Goal: Task Accomplishment & Management: Manage account settings

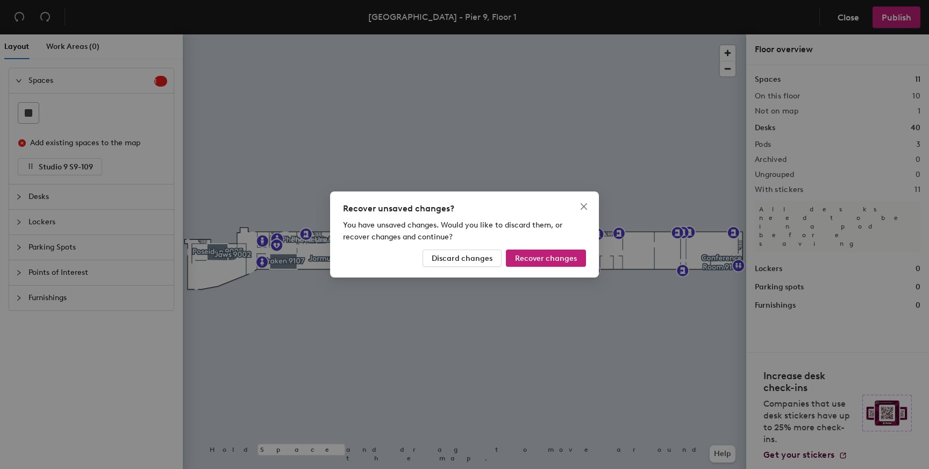
click at [46, 197] on div "Recover unsaved changes? You have unsaved changes. Would you like to discard th…" at bounding box center [464, 234] width 929 height 469
click at [464, 261] on span "Discard changes" at bounding box center [462, 258] width 61 height 9
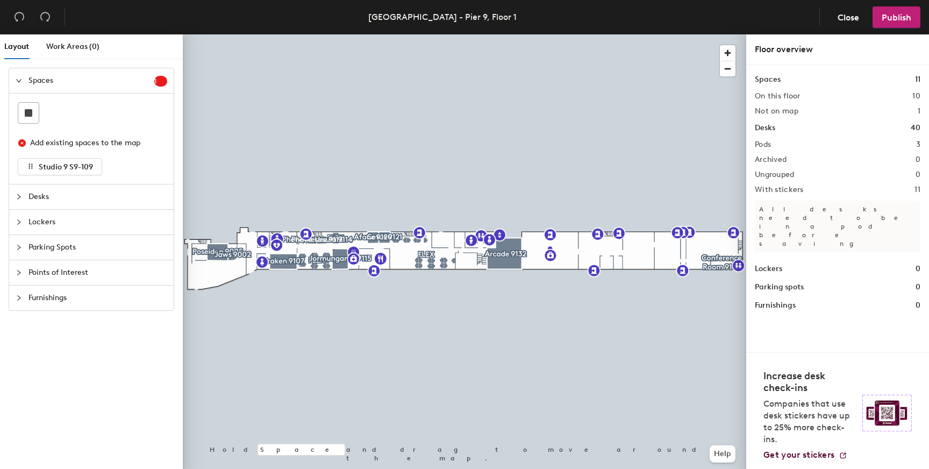
click at [42, 197] on span "Desks" at bounding box center [97, 196] width 139 height 25
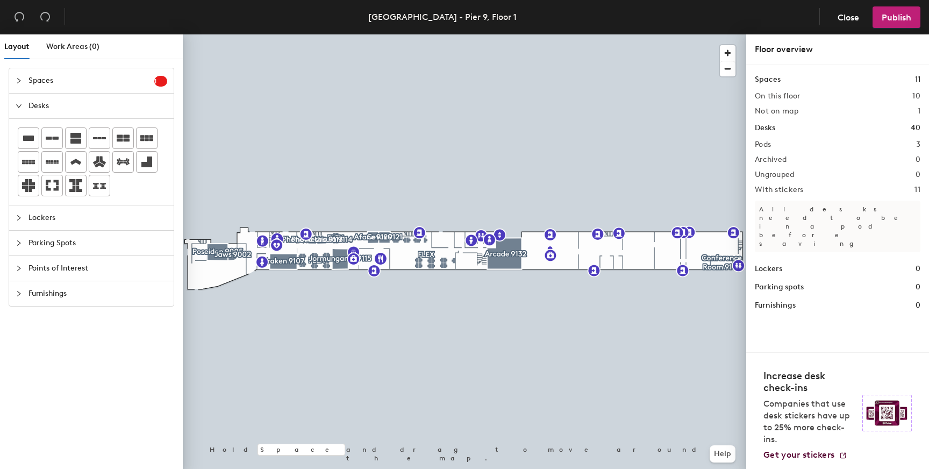
drag, startPoint x: 12, startPoint y: 110, endPoint x: 18, endPoint y: 109, distance: 5.9
click at [12, 110] on div "Desks" at bounding box center [91, 106] width 164 height 25
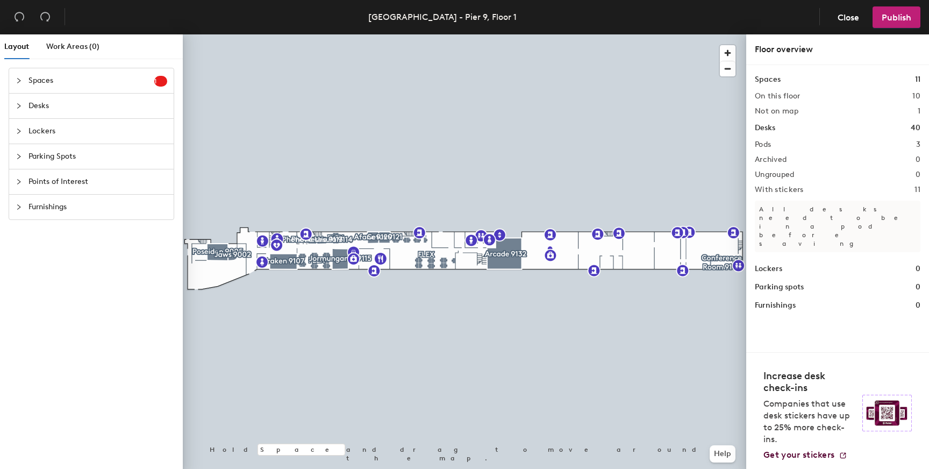
click at [55, 85] on span "Spaces" at bounding box center [91, 80] width 126 height 25
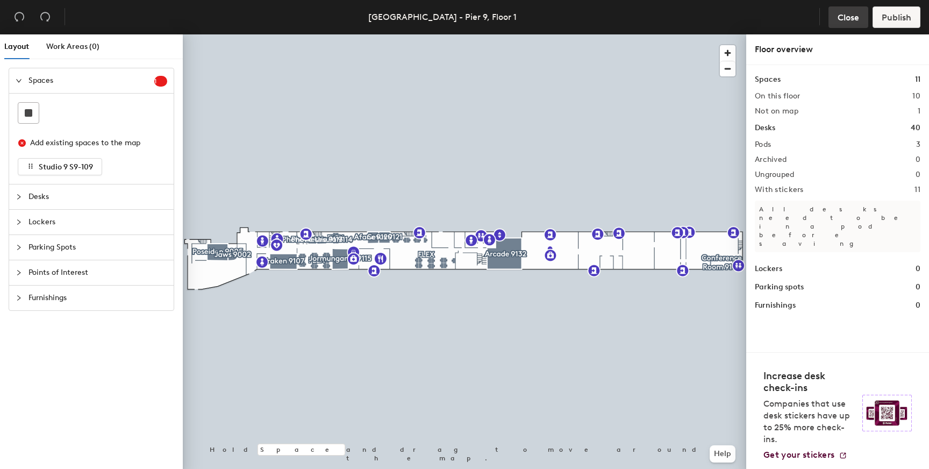
click at [838, 15] on span "Close" at bounding box center [847, 17] width 21 height 10
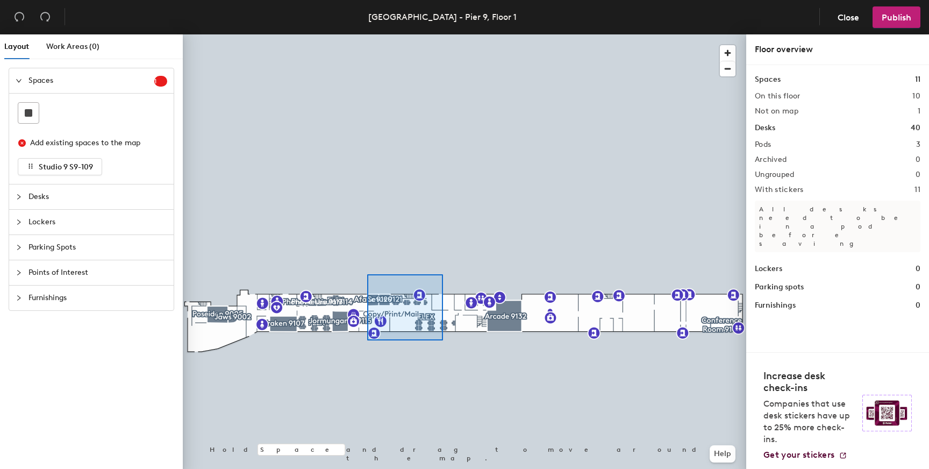
click at [364, 34] on div at bounding box center [464, 34] width 563 height 0
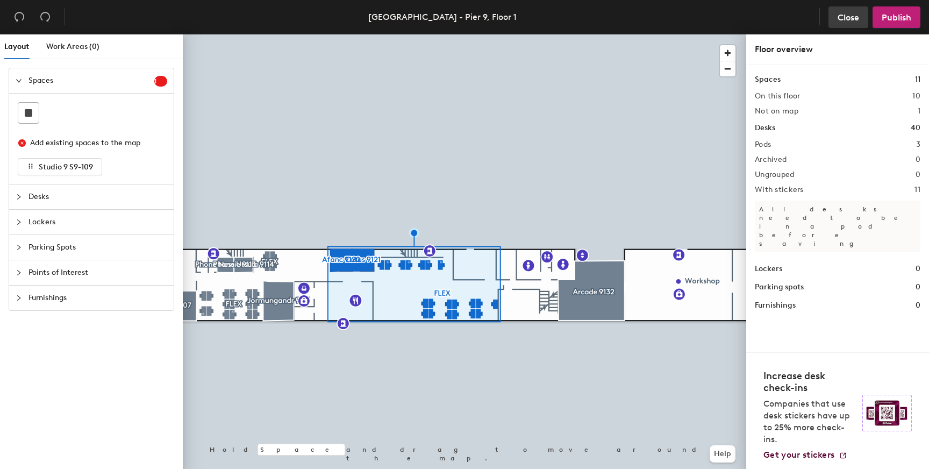
click at [833, 17] on button "Close" at bounding box center [848, 16] width 40 height 21
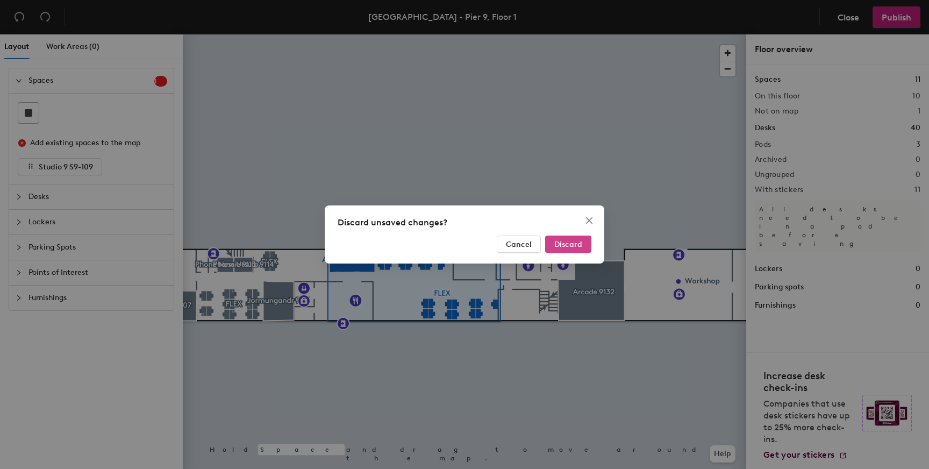
click at [560, 243] on span "Discard" at bounding box center [568, 244] width 28 height 9
